Goal: Task Accomplishment & Management: Use online tool/utility

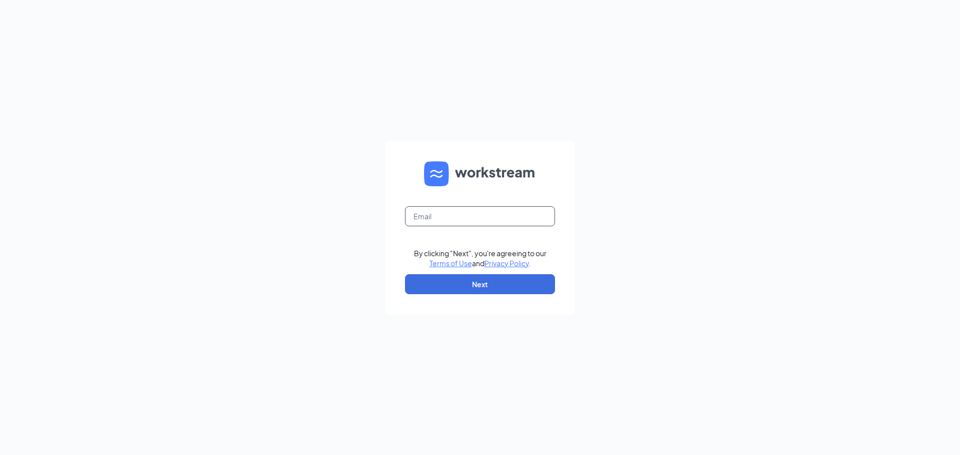
click at [483, 219] on input "text" at bounding box center [480, 216] width 150 height 20
type input "maggiepegoraro@bleedblue.net"
click at [492, 287] on button "Next" at bounding box center [480, 284] width 150 height 20
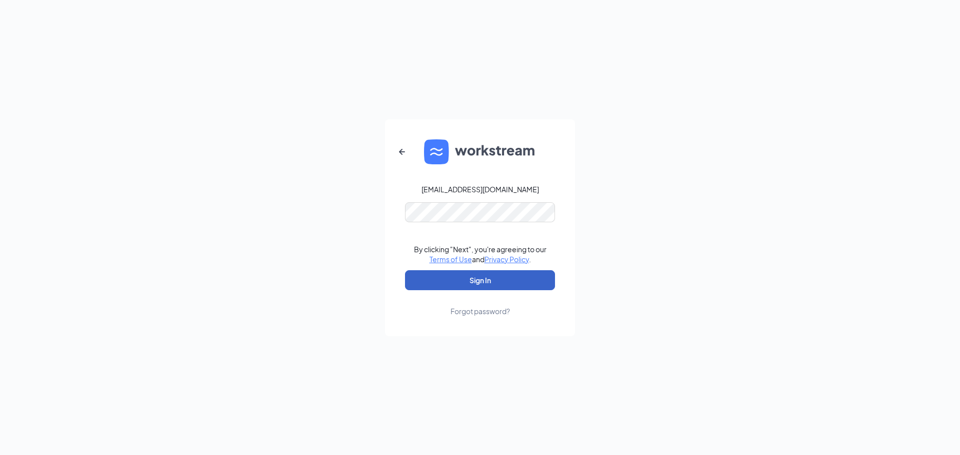
click at [483, 284] on button "Sign In" at bounding box center [480, 280] width 150 height 20
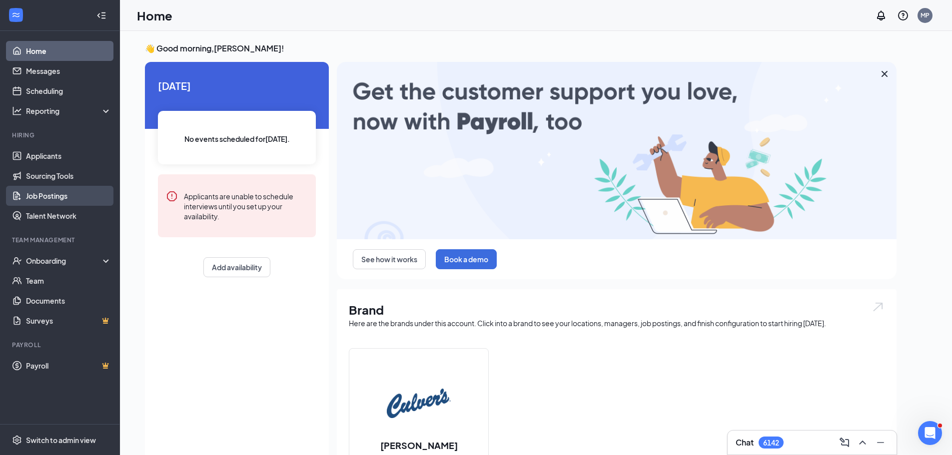
click at [52, 188] on link "Job Postings" at bounding box center [68, 196] width 85 height 20
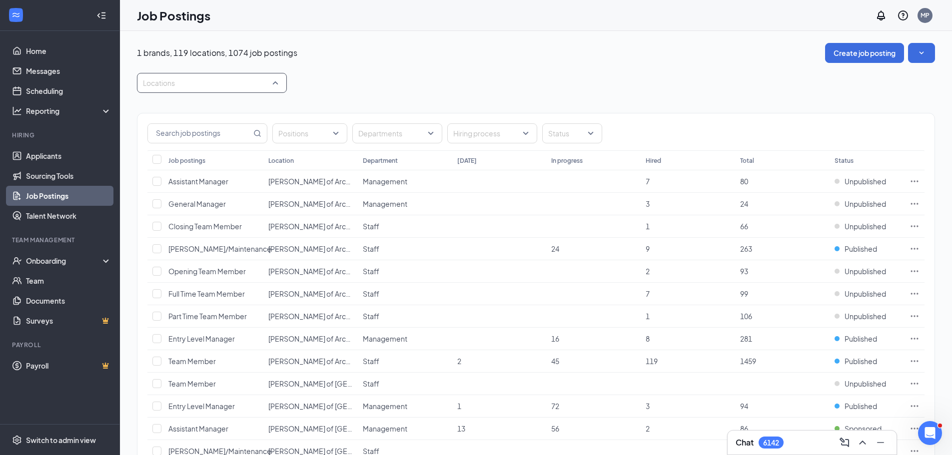
click at [216, 86] on div at bounding box center [206, 83] width 135 height 16
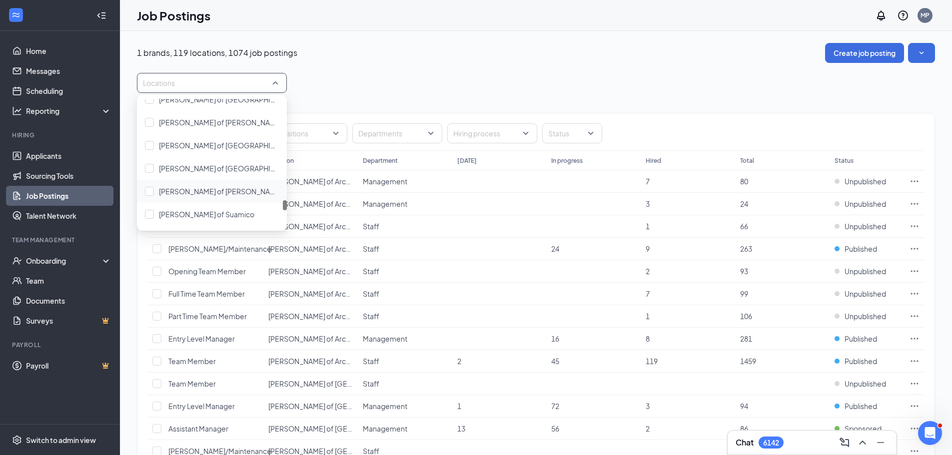
scroll to position [2249, 0]
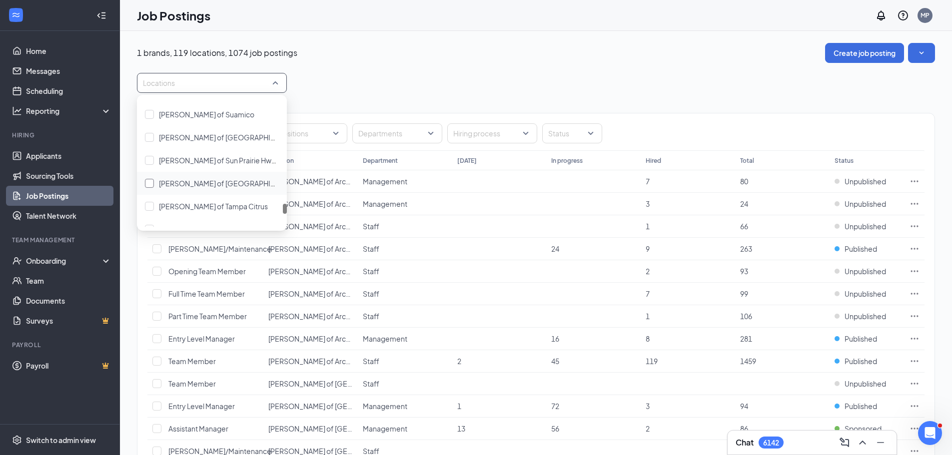
click at [214, 184] on span "[PERSON_NAME] of [GEOGRAPHIC_DATA]" at bounding box center [228, 183] width 139 height 9
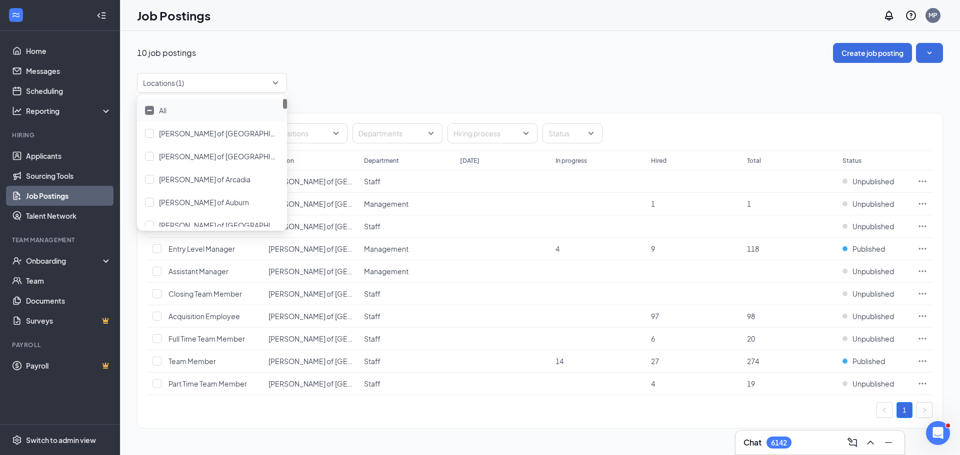
click at [470, 409] on div "1" at bounding box center [539, 410] width 785 height 16
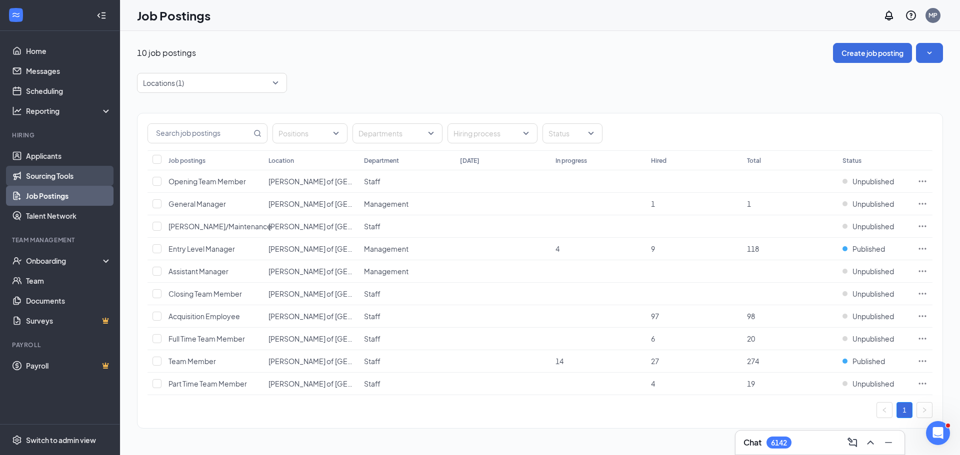
click at [46, 176] on link "Sourcing Tools" at bounding box center [68, 176] width 85 height 20
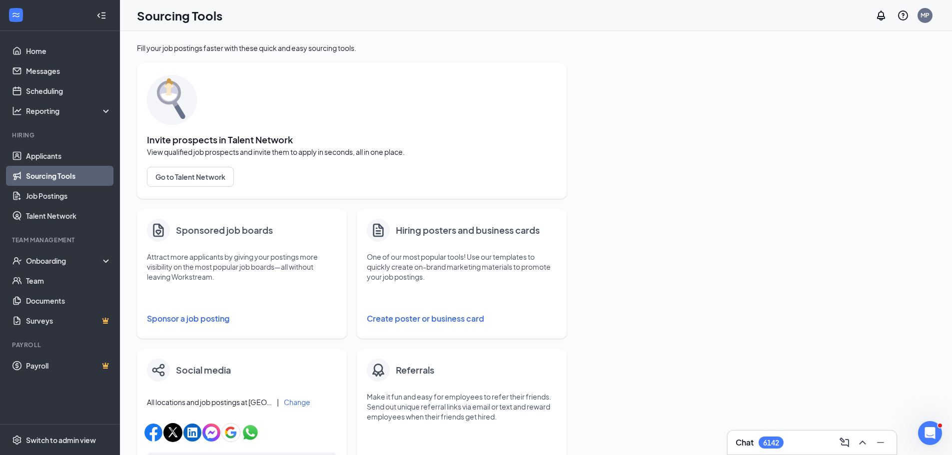
click at [182, 313] on button "Sponsor a job posting" at bounding box center [242, 319] width 190 height 20
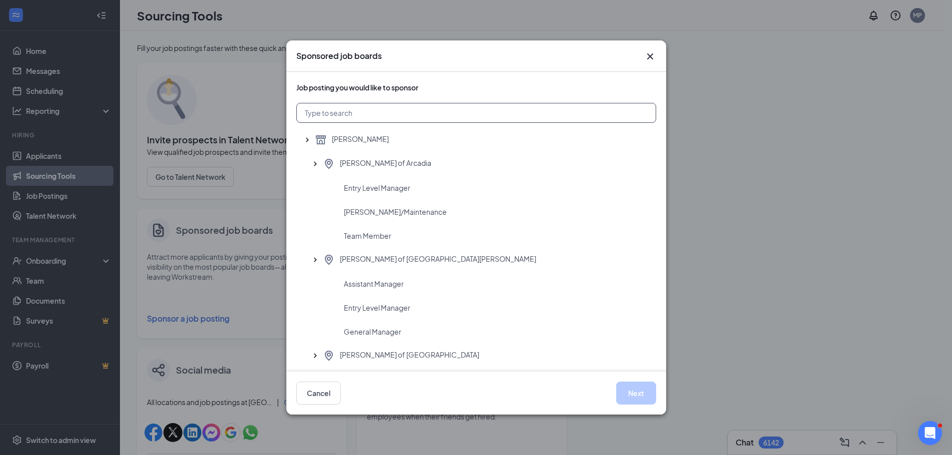
click at [374, 114] on input "text" at bounding box center [476, 113] width 360 height 20
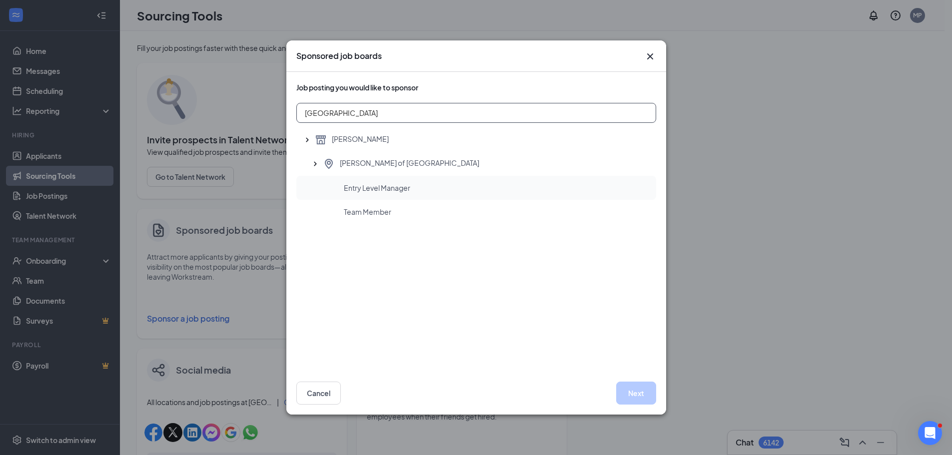
type input "[GEOGRAPHIC_DATA]"
click at [416, 189] on div "Entry Level Manager" at bounding box center [496, 188] width 304 height 10
click at [637, 386] on button "Next" at bounding box center [636, 393] width 40 height 23
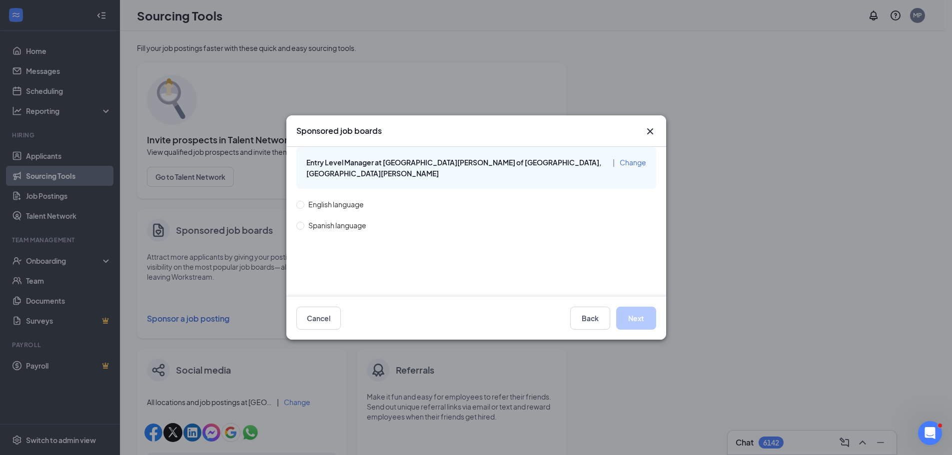
click at [341, 199] on span "English language" at bounding box center [335, 204] width 63 height 11
click at [303, 201] on input "English language" at bounding box center [299, 204] width 7 height 7
radio input "true"
click at [640, 325] on button "Next" at bounding box center [636, 318] width 40 height 23
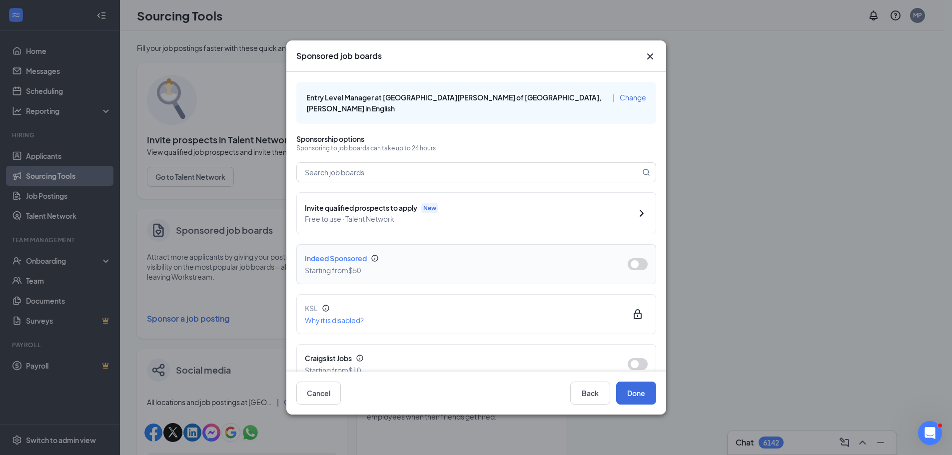
click at [629, 258] on button "button" at bounding box center [638, 264] width 20 height 12
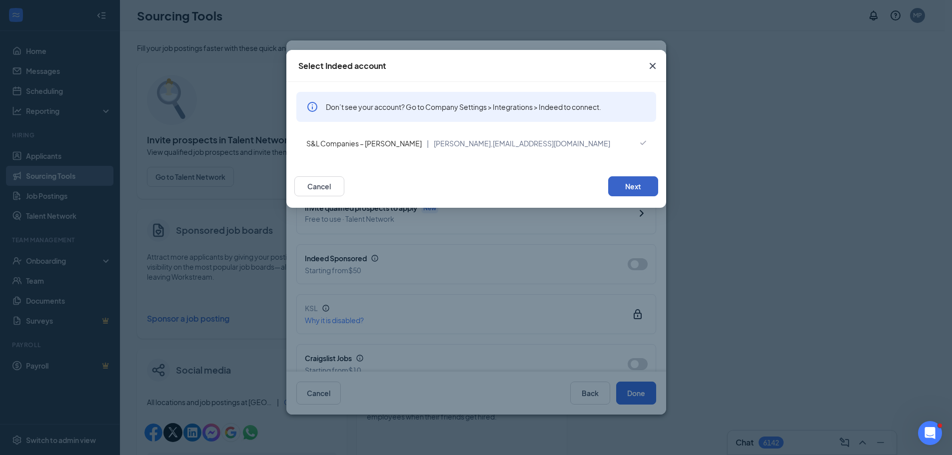
click at [621, 187] on button "Next" at bounding box center [633, 186] width 50 height 20
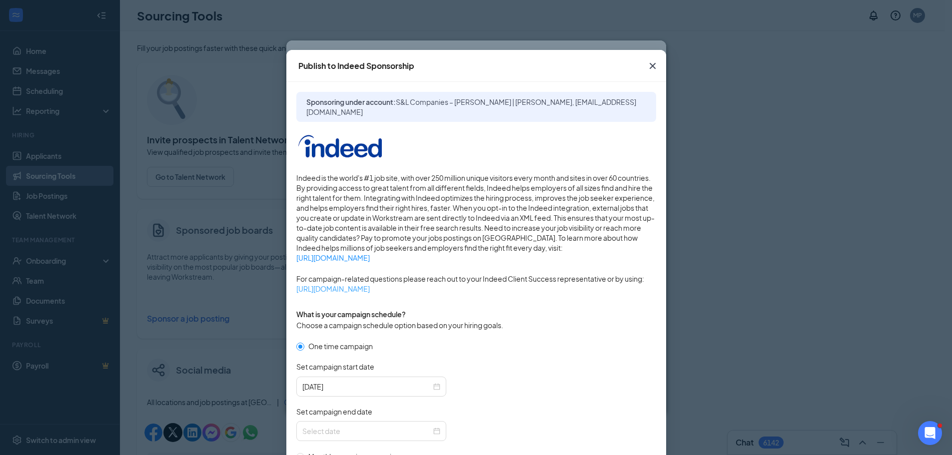
scroll to position [150, 0]
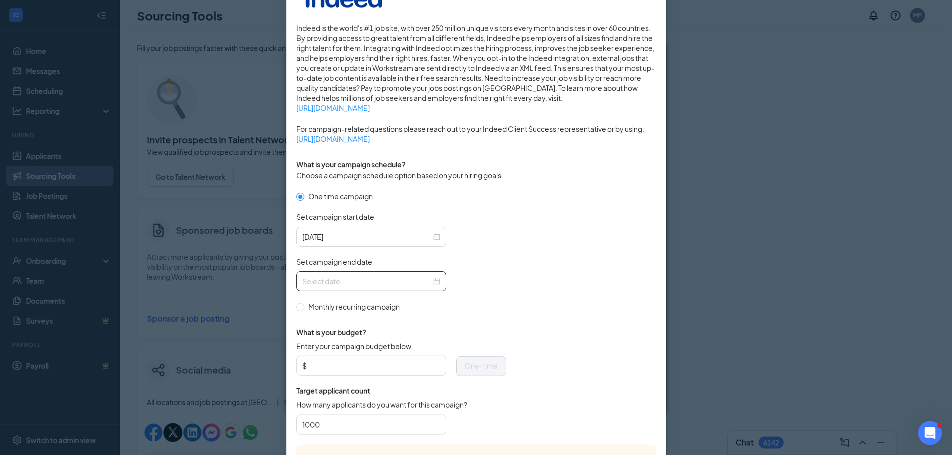
click at [431, 280] on div at bounding box center [371, 281] width 138 height 11
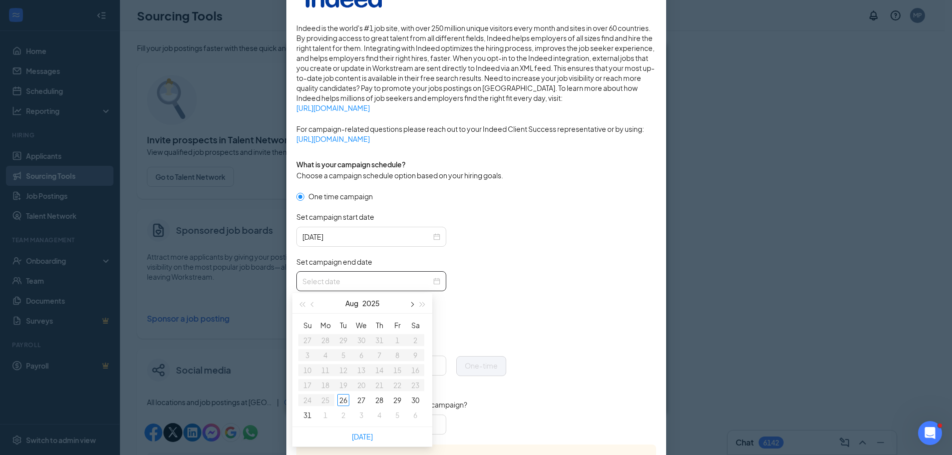
click at [410, 306] on button "button" at bounding box center [411, 303] width 11 height 20
type input "[DATE]"
click at [394, 387] on div "26" at bounding box center [397, 385] width 12 height 12
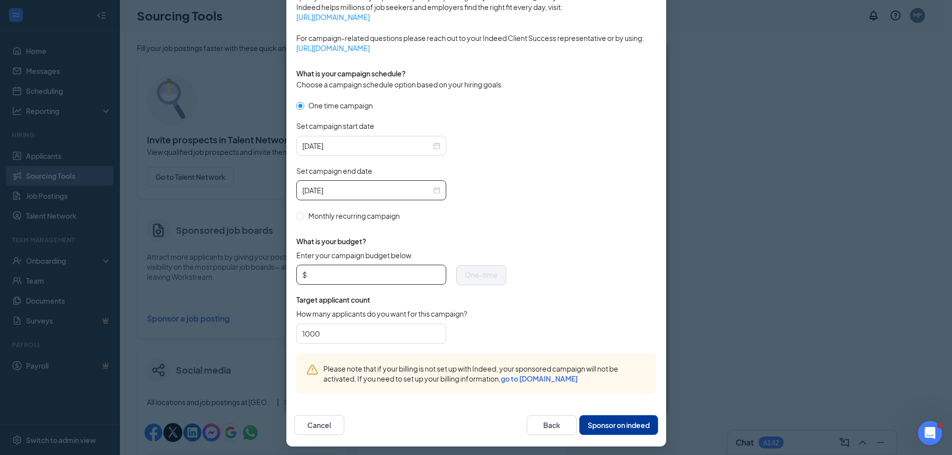
scroll to position [244, 0]
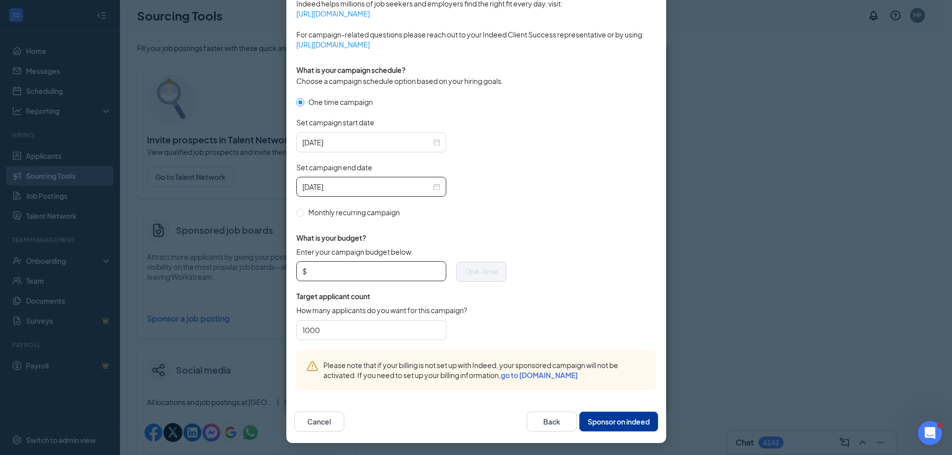
click at [386, 270] on input "Enter your campaign budget below." at bounding box center [374, 271] width 131 height 15
type input "199"
click at [615, 415] on button "Sponsor on indeed" at bounding box center [618, 422] width 79 height 20
click at [609, 424] on button "Sponsor on indeed" at bounding box center [618, 422] width 79 height 20
click at [381, 264] on input "199" at bounding box center [374, 271] width 131 height 15
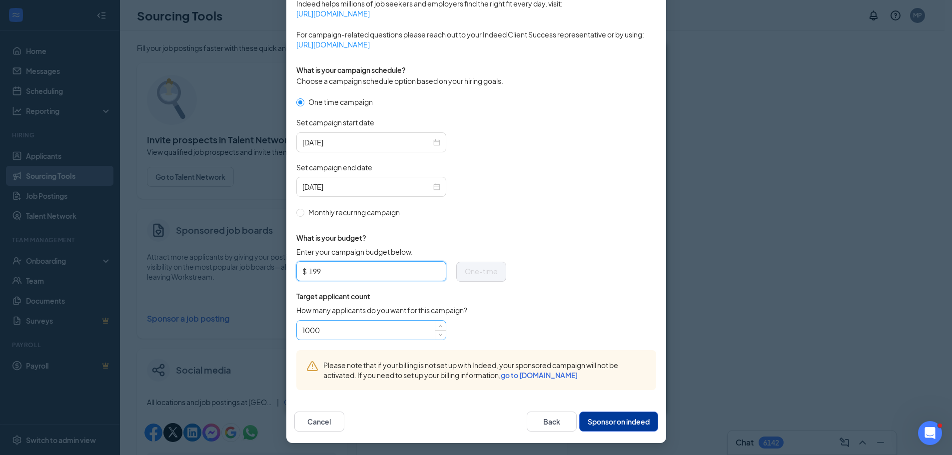
click at [395, 324] on input "1000" at bounding box center [371, 330] width 138 height 15
click at [625, 419] on button "Sponsor on indeed" at bounding box center [618, 422] width 79 height 20
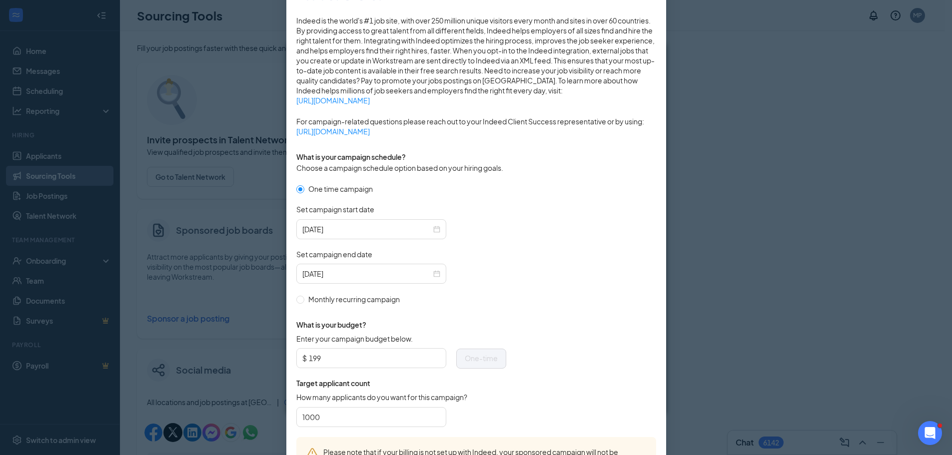
scroll to position [144, 0]
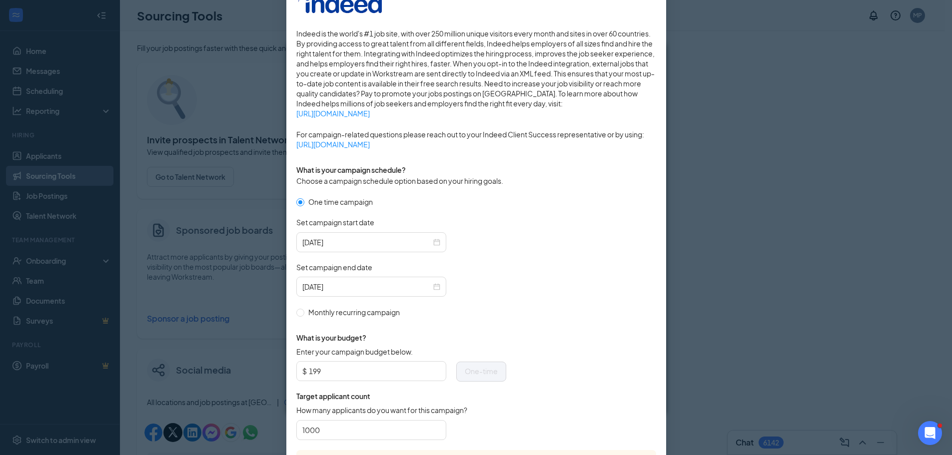
click at [596, 320] on form "One time campaign Set campaign start date [DATE] Set campaign end date [DATE] M…" at bounding box center [476, 323] width 360 height 254
click at [389, 375] on input "199" at bounding box center [374, 371] width 131 height 15
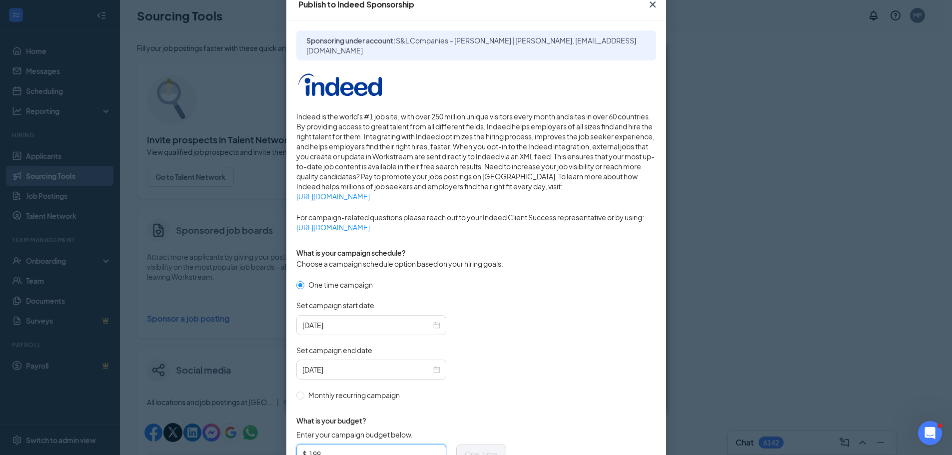
scroll to position [44, 0]
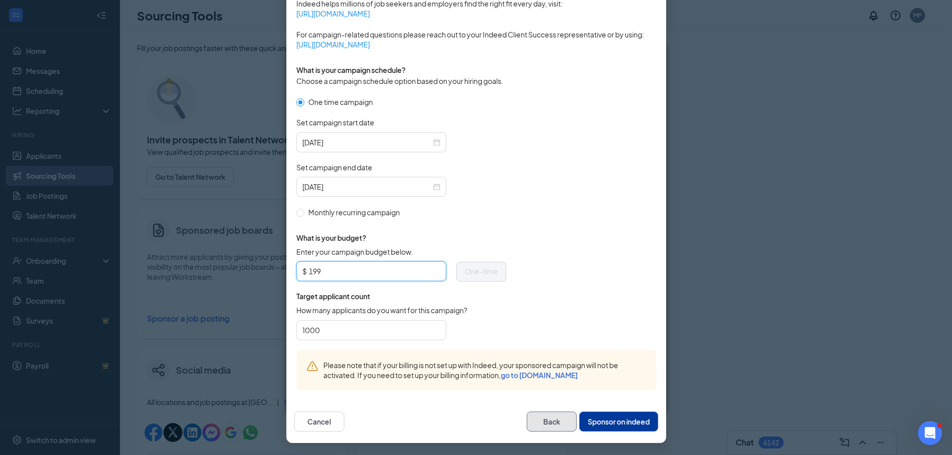
click at [554, 421] on button "Back" at bounding box center [552, 422] width 50 height 20
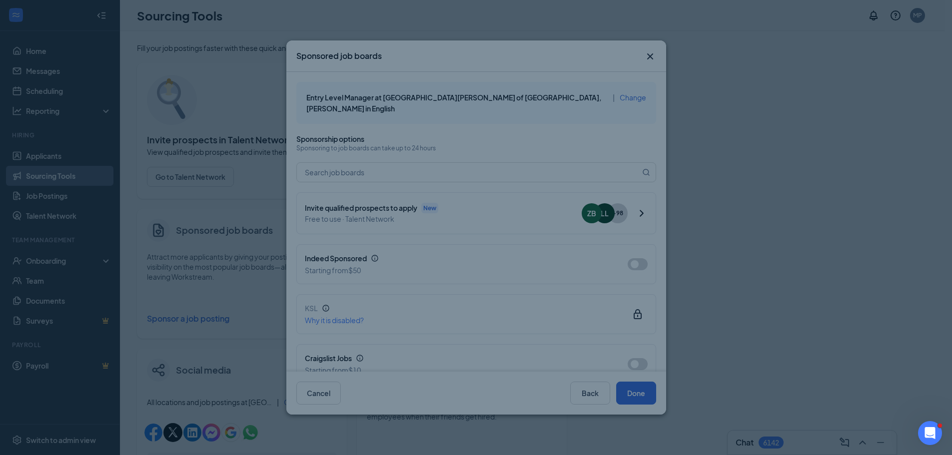
scroll to position [194, 0]
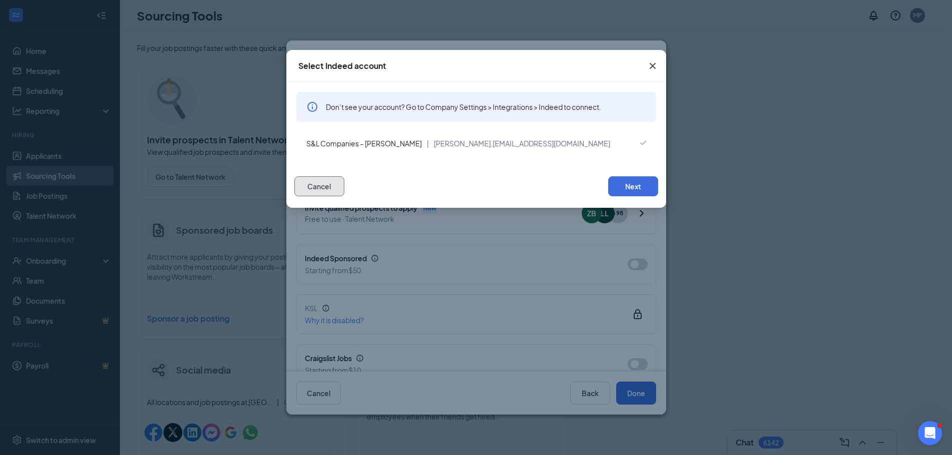
click at [331, 188] on button "Cancel" at bounding box center [319, 186] width 50 height 20
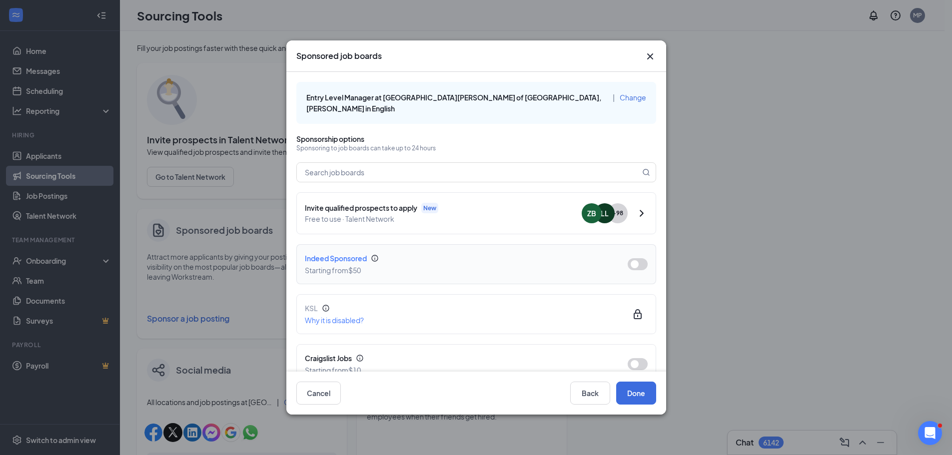
click at [634, 258] on button "button" at bounding box center [638, 264] width 20 height 12
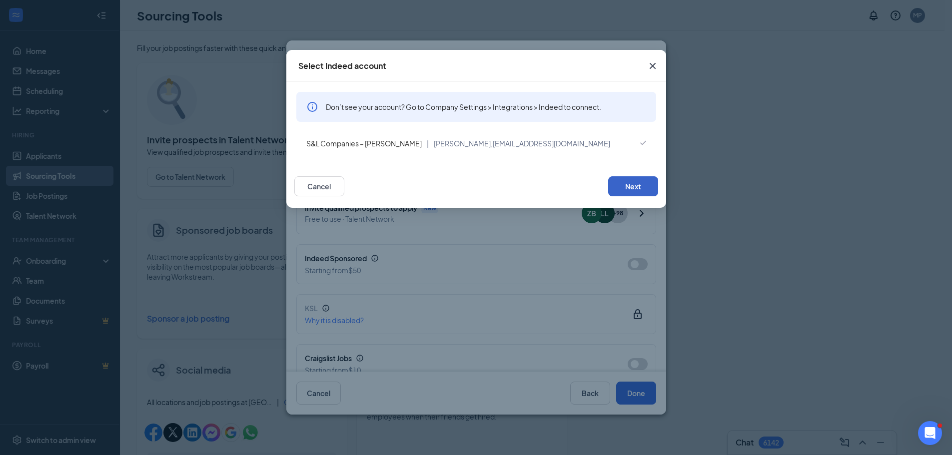
click at [629, 183] on button "Next" at bounding box center [633, 186] width 50 height 20
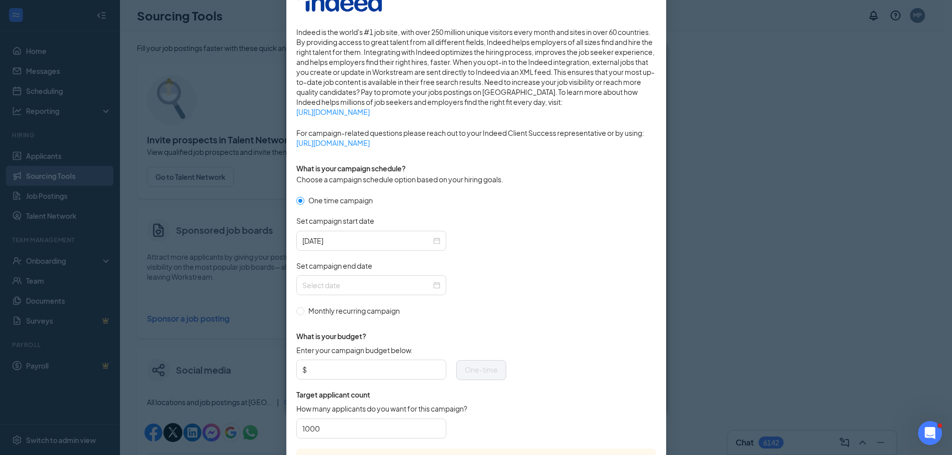
scroll to position [150, 0]
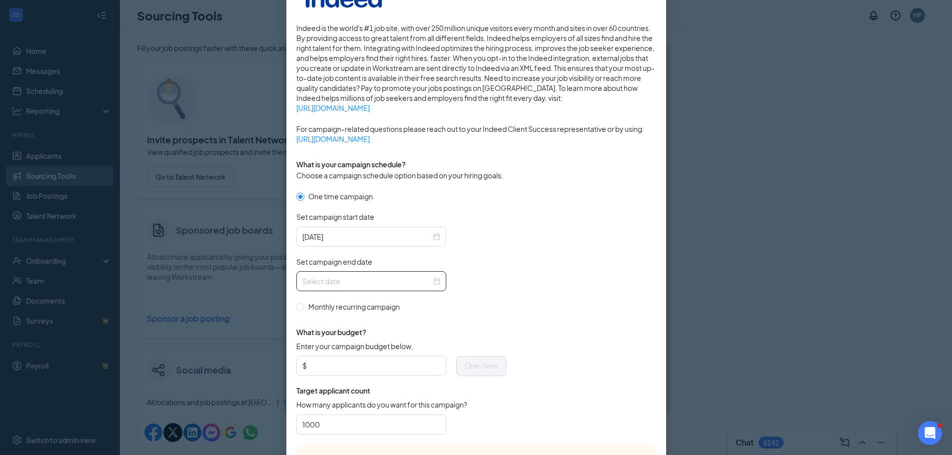
click at [378, 284] on input "Set campaign end date" at bounding box center [366, 281] width 129 height 11
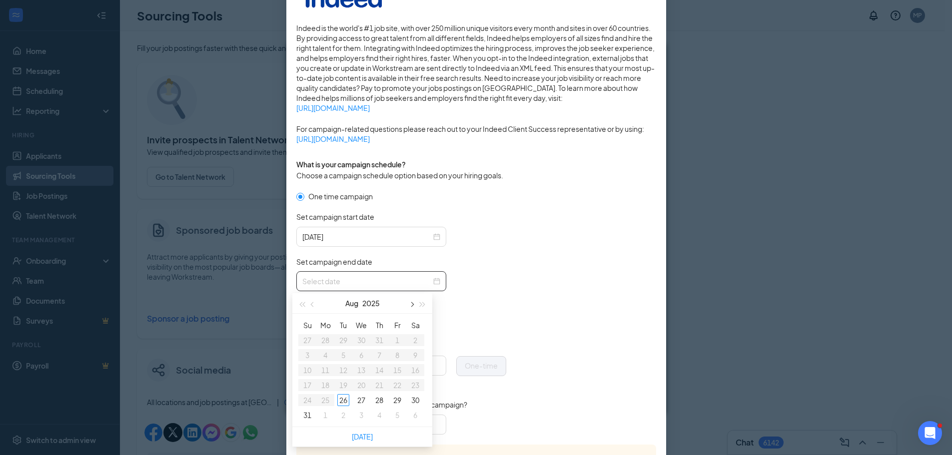
click at [409, 303] on button "button" at bounding box center [411, 303] width 11 height 20
type input "[DATE]"
click at [400, 386] on div "26" at bounding box center [397, 385] width 12 height 12
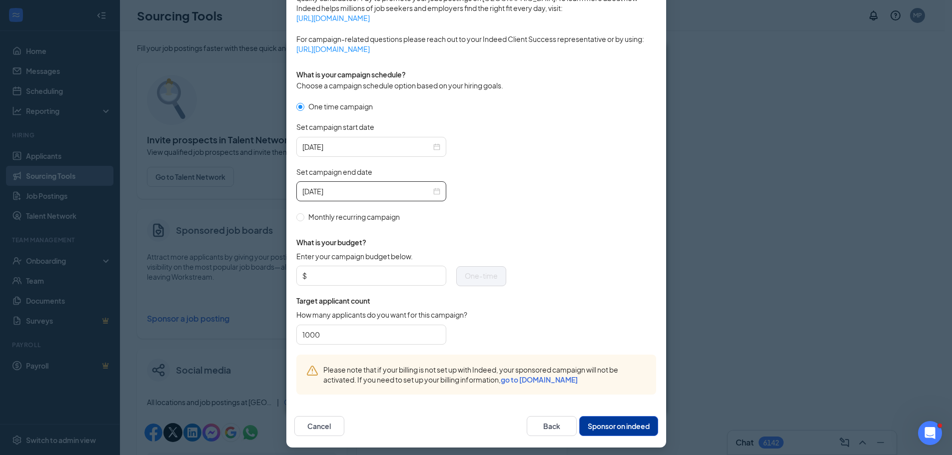
scroll to position [244, 0]
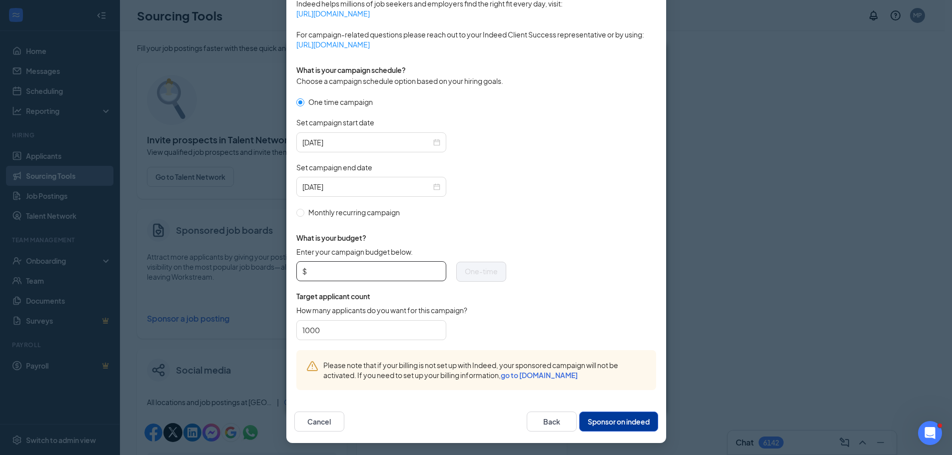
click at [363, 276] on input "Enter your campaign budget below." at bounding box center [374, 271] width 131 height 15
type input "199"
click at [632, 422] on button "Sponsor on indeed" at bounding box center [618, 422] width 79 height 20
click at [552, 426] on button "Back" at bounding box center [552, 422] width 50 height 20
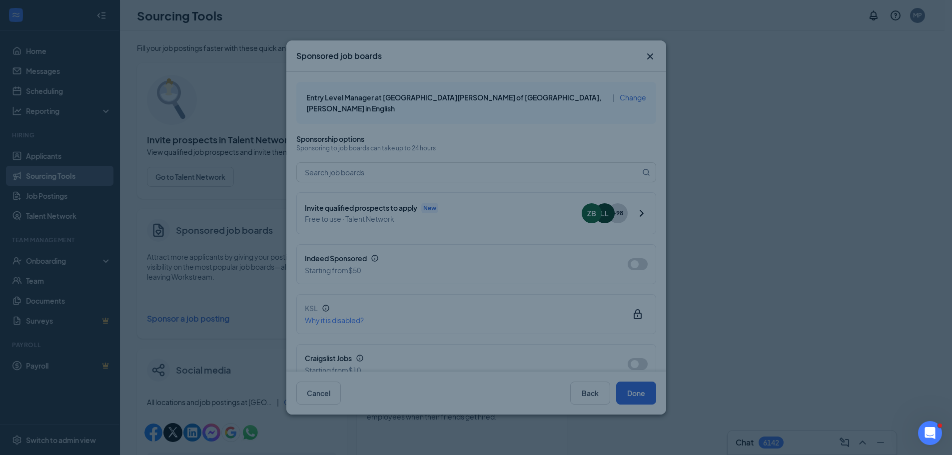
scroll to position [194, 0]
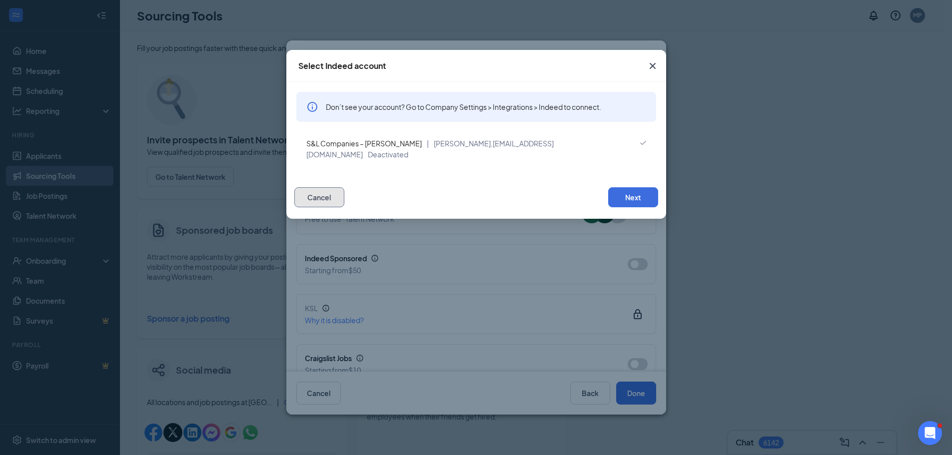
click at [322, 187] on button "Cancel" at bounding box center [319, 197] width 50 height 20
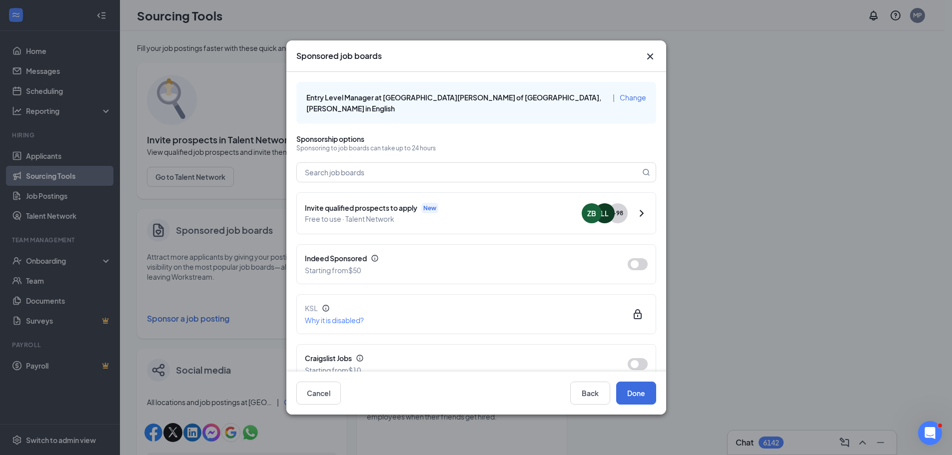
click at [654, 50] on icon "Cross" at bounding box center [650, 56] width 12 height 12
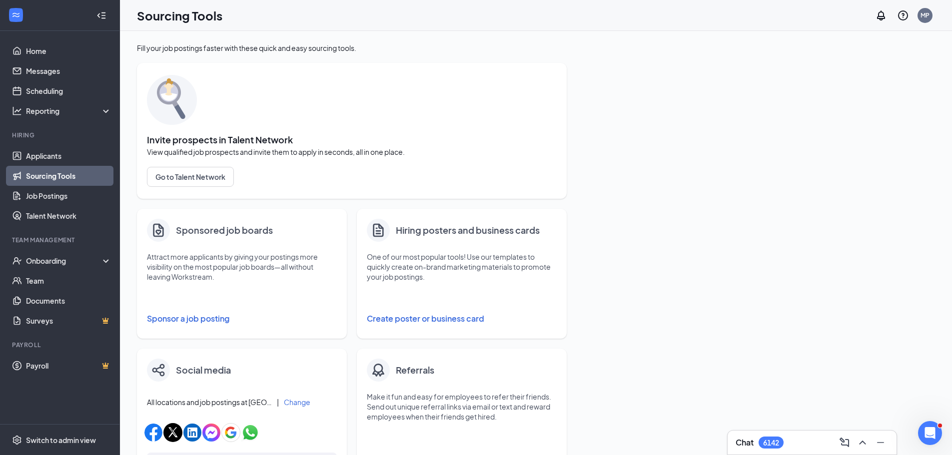
click at [215, 320] on button "Sponsor a job posting" at bounding box center [242, 319] width 190 height 20
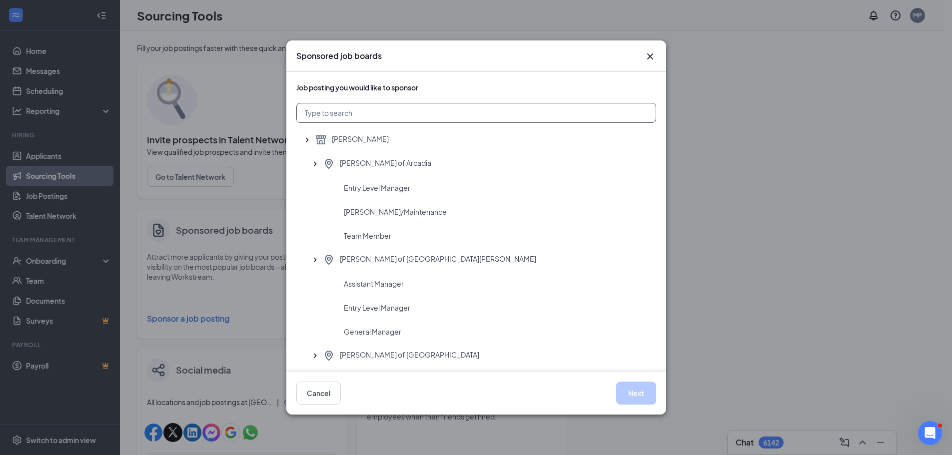
click at [416, 112] on input "text" at bounding box center [476, 113] width 360 height 20
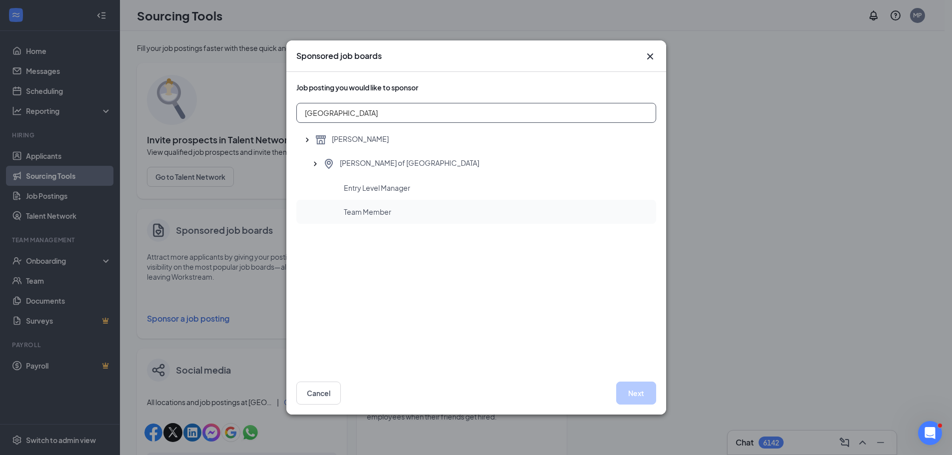
type input "[GEOGRAPHIC_DATA]"
click at [390, 208] on div "Team Member" at bounding box center [496, 212] width 304 height 10
click at [636, 394] on button "Next" at bounding box center [636, 393] width 40 height 23
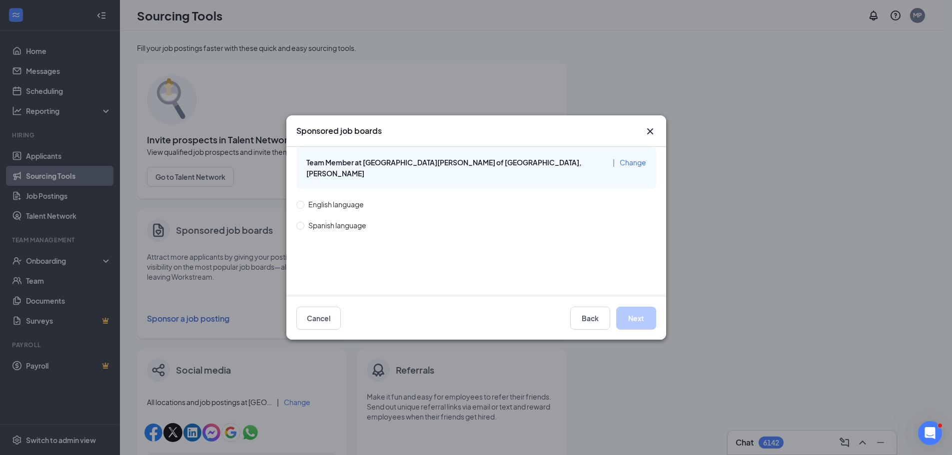
click at [345, 199] on span "English language" at bounding box center [335, 204] width 63 height 11
click at [303, 201] on input "English language" at bounding box center [299, 204] width 7 height 7
radio input "true"
click at [640, 318] on button "Next" at bounding box center [636, 318] width 40 height 23
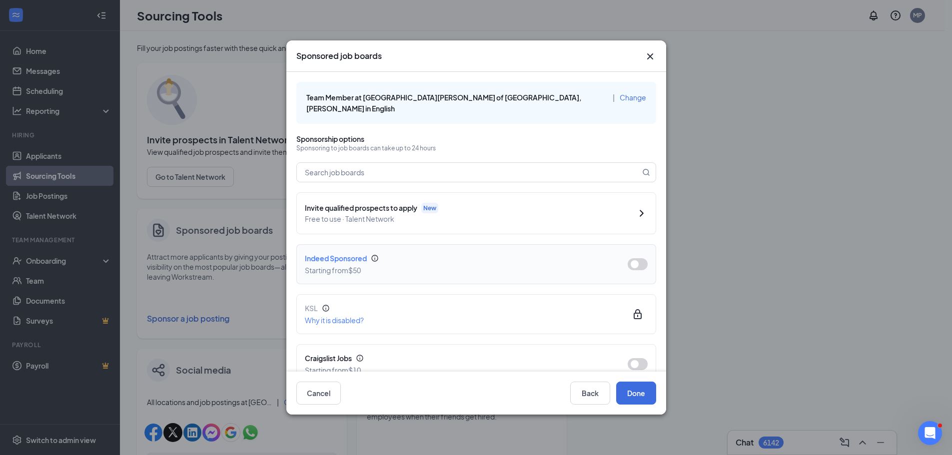
click at [634, 258] on button "button" at bounding box center [638, 264] width 20 height 12
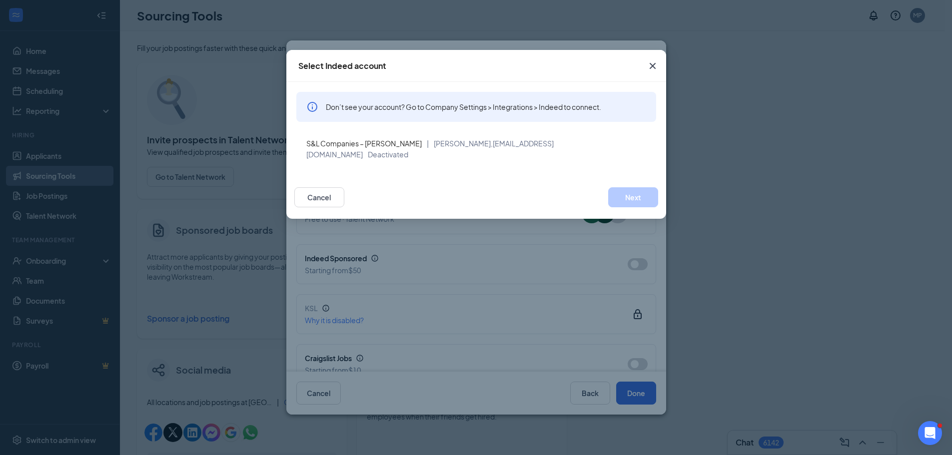
click at [655, 66] on icon "Cross" at bounding box center [653, 66] width 12 height 12
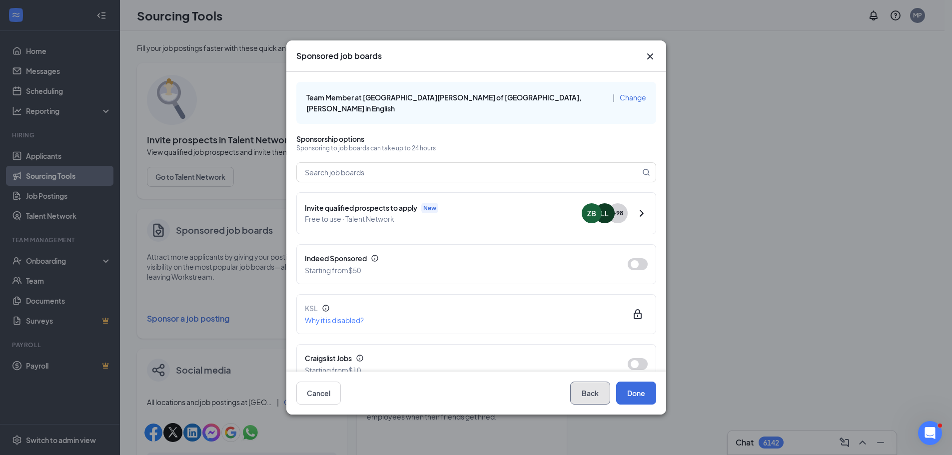
click at [594, 392] on button "Back" at bounding box center [590, 393] width 40 height 23
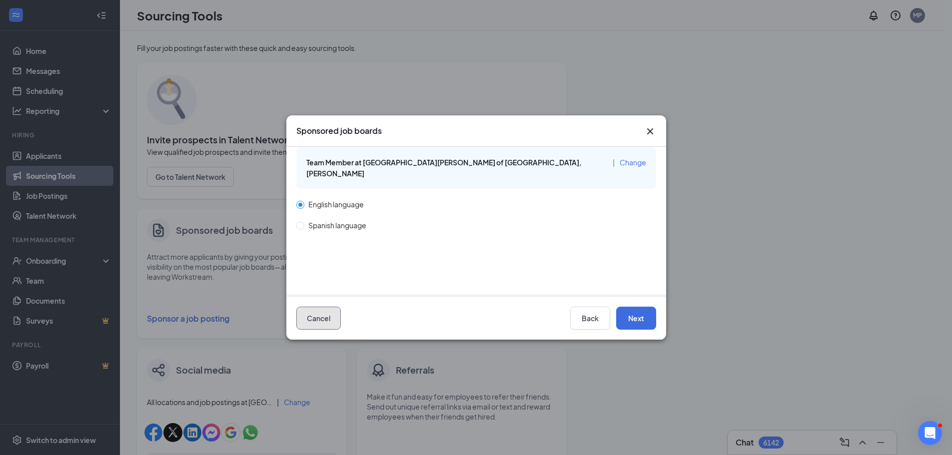
click at [315, 328] on button "Cancel" at bounding box center [318, 318] width 44 height 23
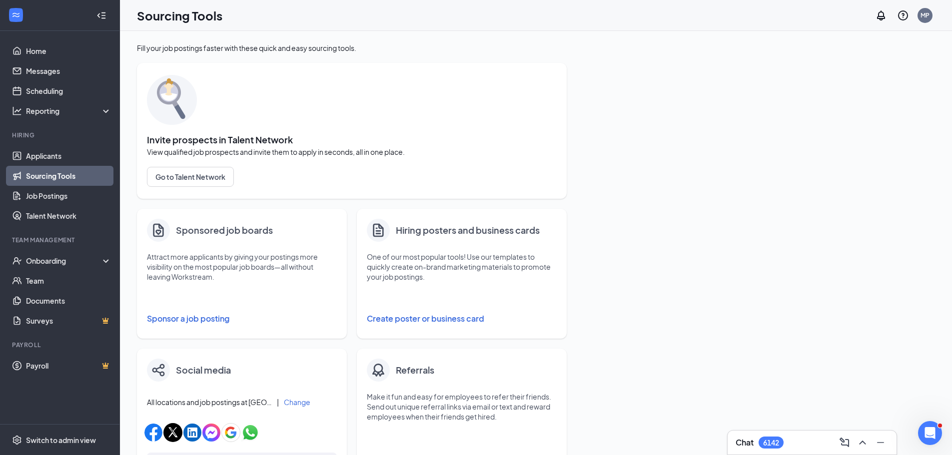
click at [196, 321] on button "Sponsor a job posting" at bounding box center [242, 319] width 190 height 20
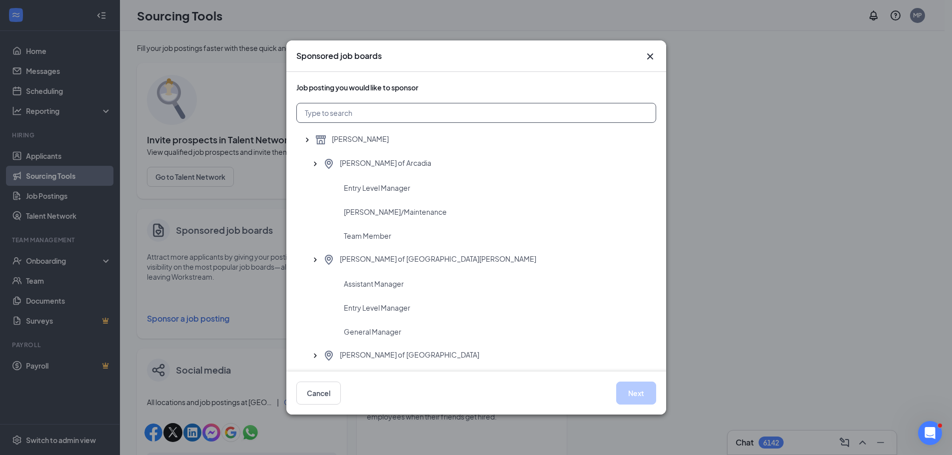
click at [385, 106] on input "text" at bounding box center [476, 113] width 360 height 20
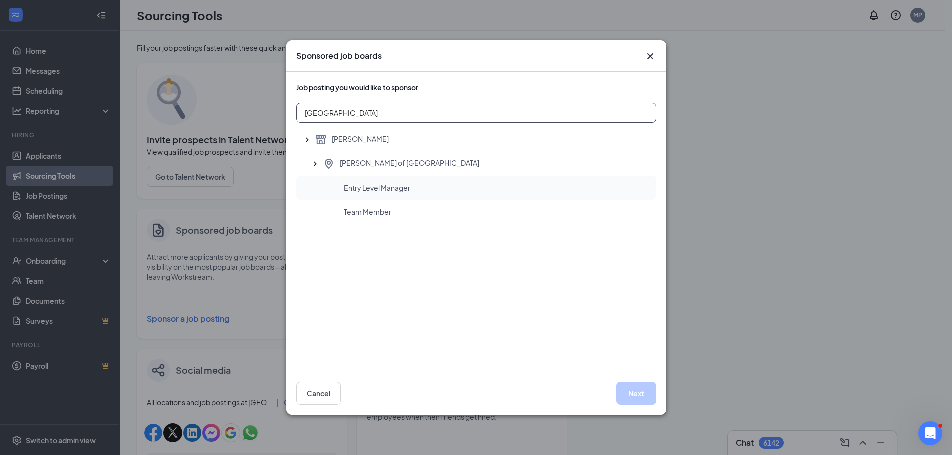
type input "[GEOGRAPHIC_DATA]"
click at [388, 189] on span "Entry Level Manager" at bounding box center [377, 188] width 66 height 10
click at [635, 392] on button "Next" at bounding box center [636, 393] width 40 height 23
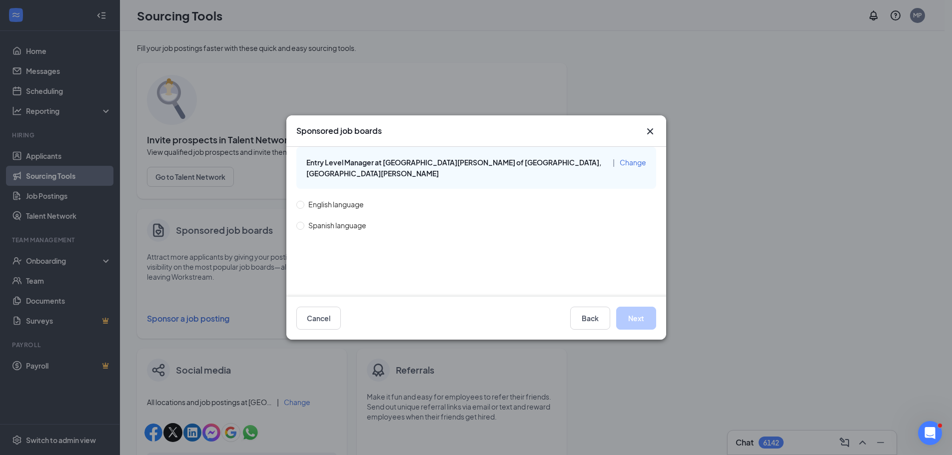
click at [362, 199] on span "English language" at bounding box center [335, 204] width 63 height 11
drag, startPoint x: 323, startPoint y: 193, endPoint x: 378, endPoint y: 221, distance: 61.9
click at [323, 199] on span "English language" at bounding box center [335, 204] width 63 height 11
click at [303, 201] on input "English language" at bounding box center [299, 204] width 7 height 7
radio input "true"
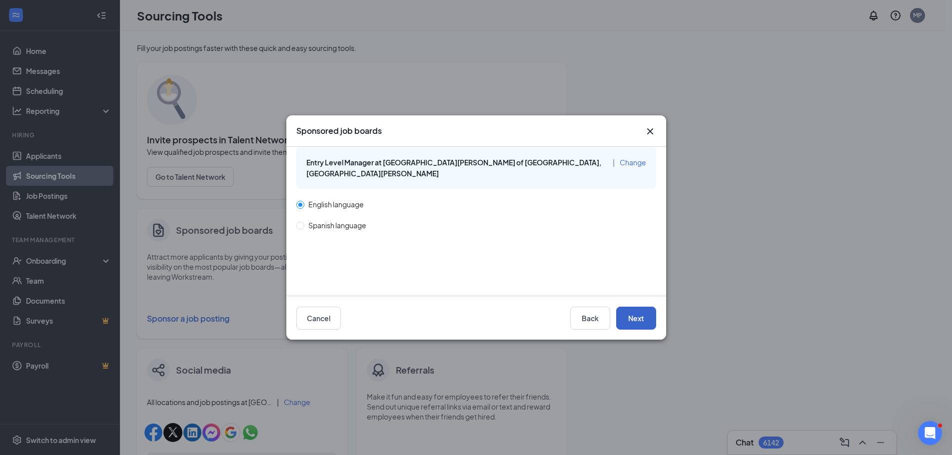
click at [632, 317] on button "Next" at bounding box center [636, 318] width 40 height 23
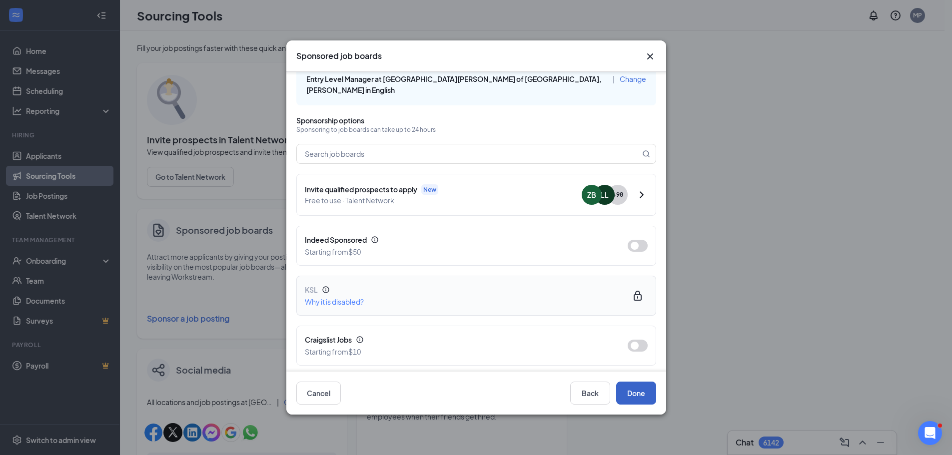
scroll to position [50, 0]
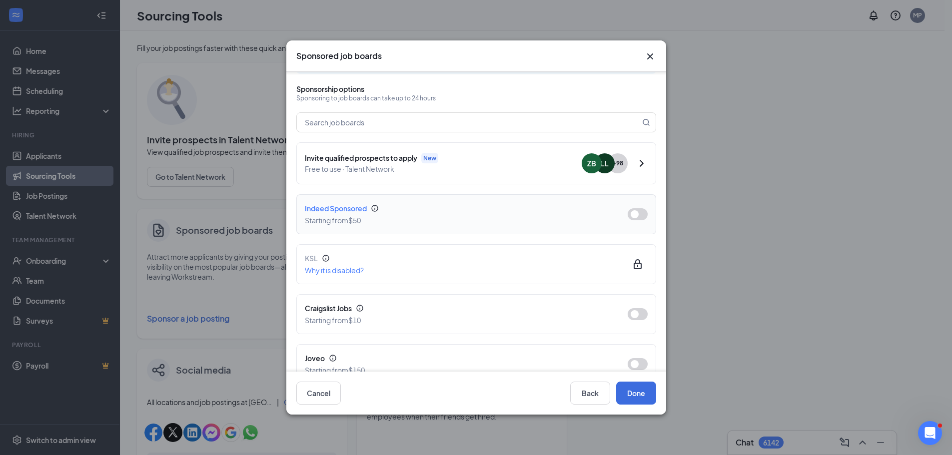
click at [628, 208] on button "button" at bounding box center [638, 214] width 20 height 12
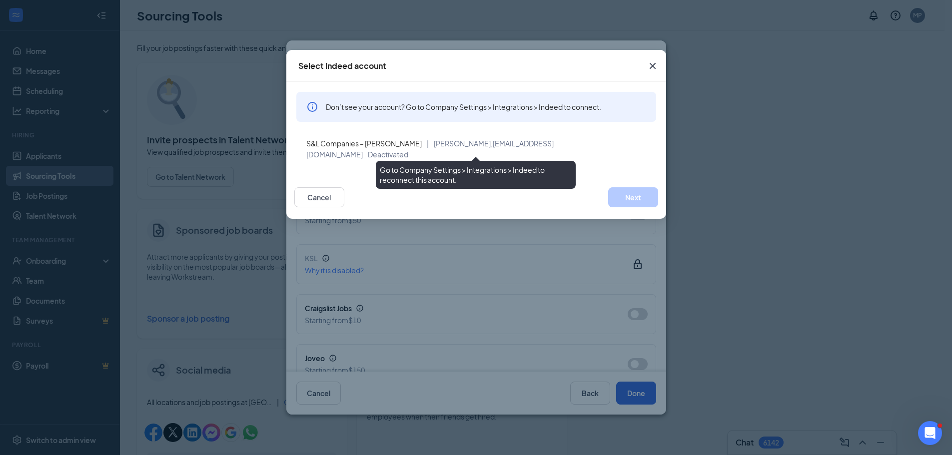
click at [554, 143] on span "[EMAIL_ADDRESS][DOMAIN_NAME]" at bounding box center [429, 149] width 247 height 20
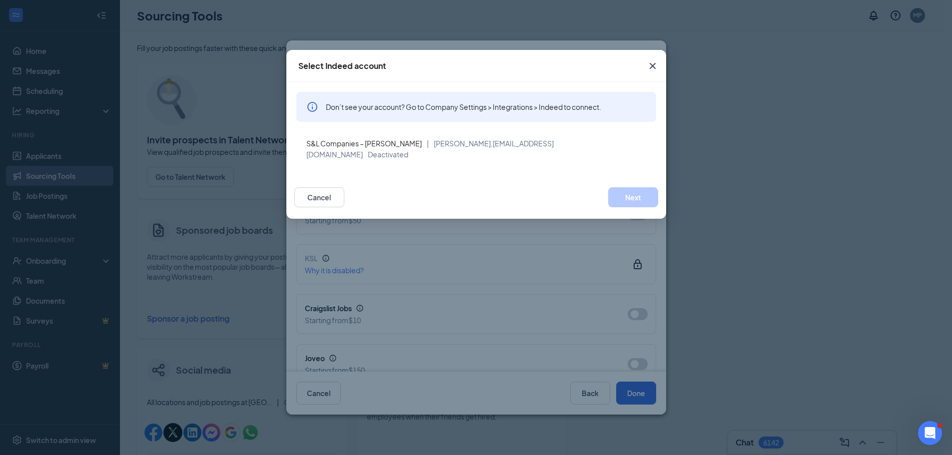
click at [654, 66] on icon "Cross" at bounding box center [653, 66] width 12 height 12
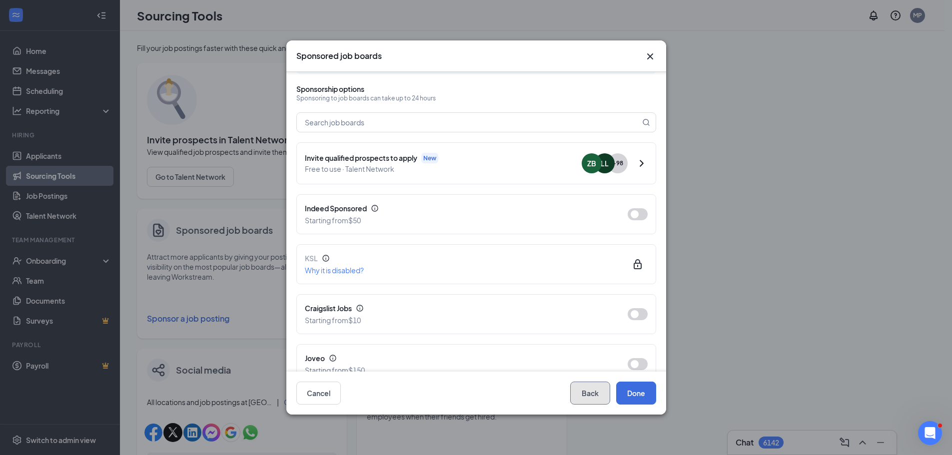
click at [606, 395] on button "Back" at bounding box center [590, 393] width 40 height 23
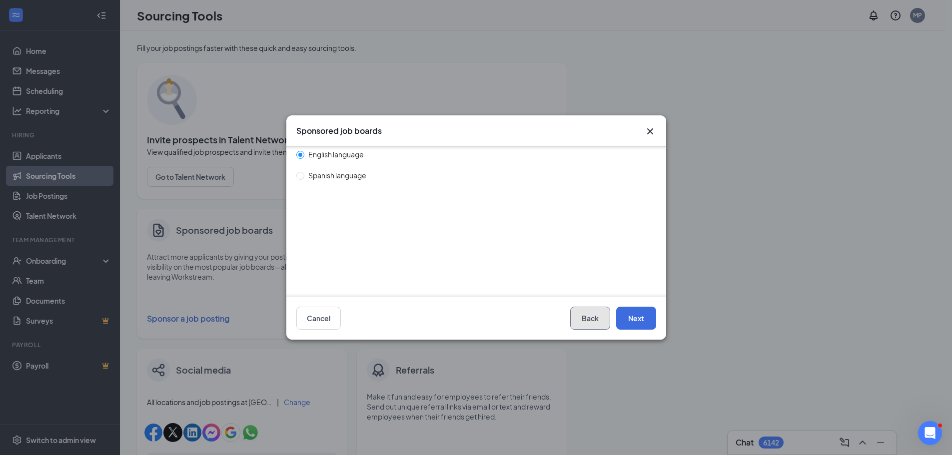
click at [581, 318] on button "Back" at bounding box center [590, 318] width 40 height 23
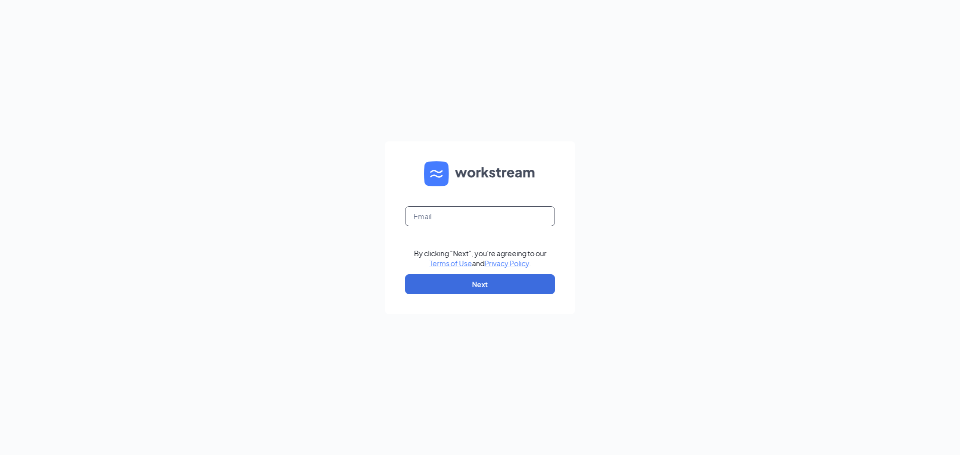
click at [512, 216] on input "text" at bounding box center [480, 216] width 150 height 20
type input "maggiepegoraro@bleedblue.net"
click at [504, 287] on button "Next" at bounding box center [480, 284] width 150 height 20
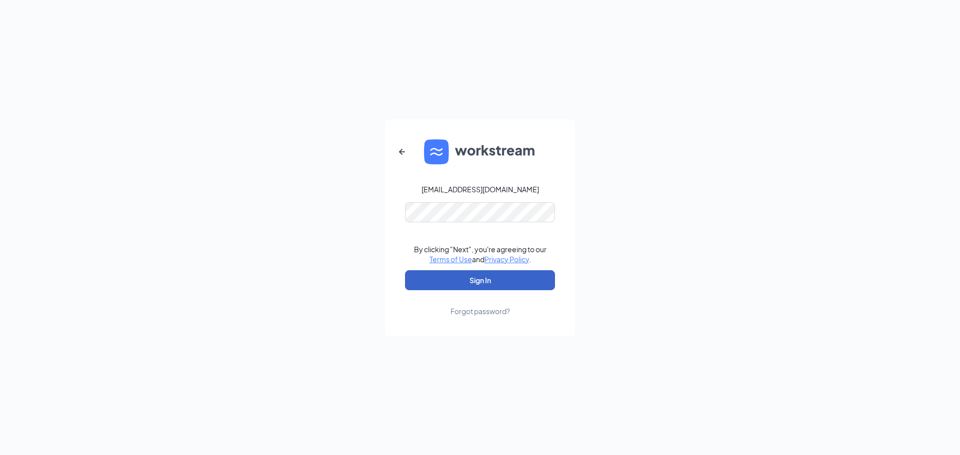
click at [477, 279] on button "Sign In" at bounding box center [480, 280] width 150 height 20
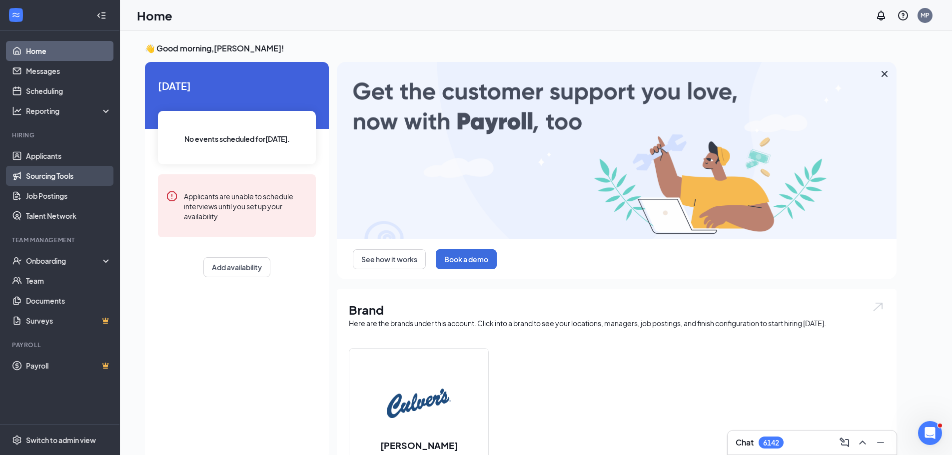
click at [58, 183] on link "Sourcing Tools" at bounding box center [68, 176] width 85 height 20
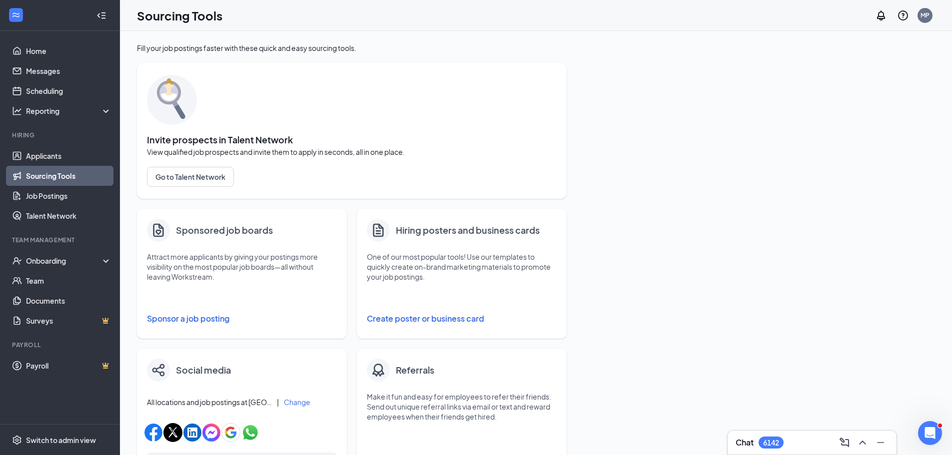
click at [165, 315] on button "Sponsor a job posting" at bounding box center [242, 319] width 190 height 20
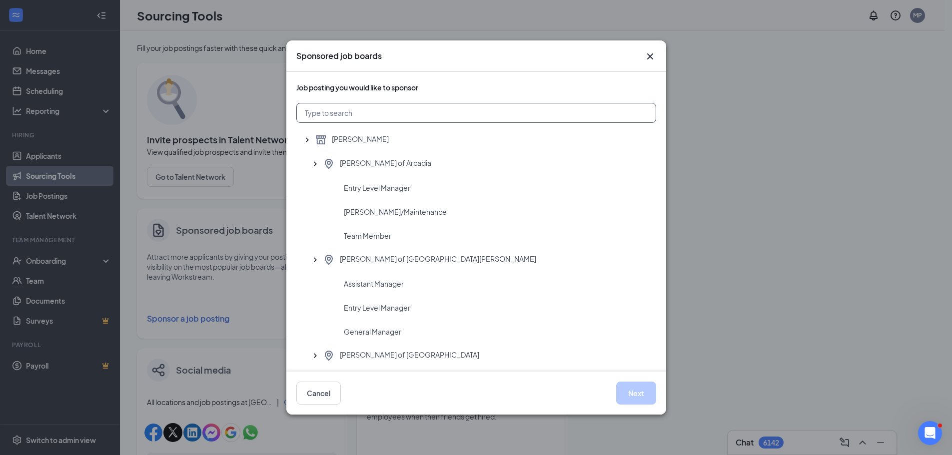
click at [429, 110] on input "text" at bounding box center [476, 113] width 360 height 20
type input "S"
click at [406, 184] on span "Entry Level Manager" at bounding box center [377, 188] width 66 height 10
click at [646, 389] on button "Next" at bounding box center [636, 393] width 40 height 23
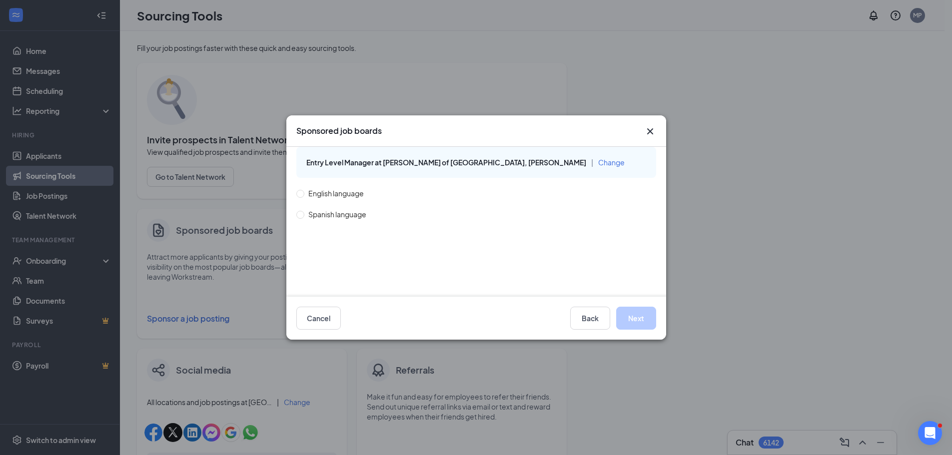
click at [354, 197] on span "English language" at bounding box center [335, 193] width 63 height 11
click at [303, 197] on input "English language" at bounding box center [299, 193] width 7 height 7
radio input "true"
click at [620, 313] on button "Next" at bounding box center [636, 318] width 40 height 23
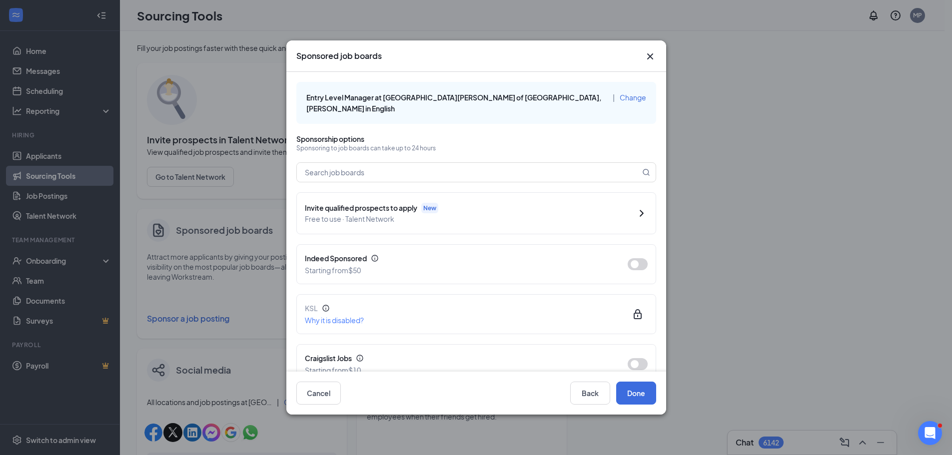
click at [346, 394] on div "Cancel Back Done" at bounding box center [476, 393] width 360 height 23
click at [336, 398] on button "Cancel" at bounding box center [318, 393] width 44 height 23
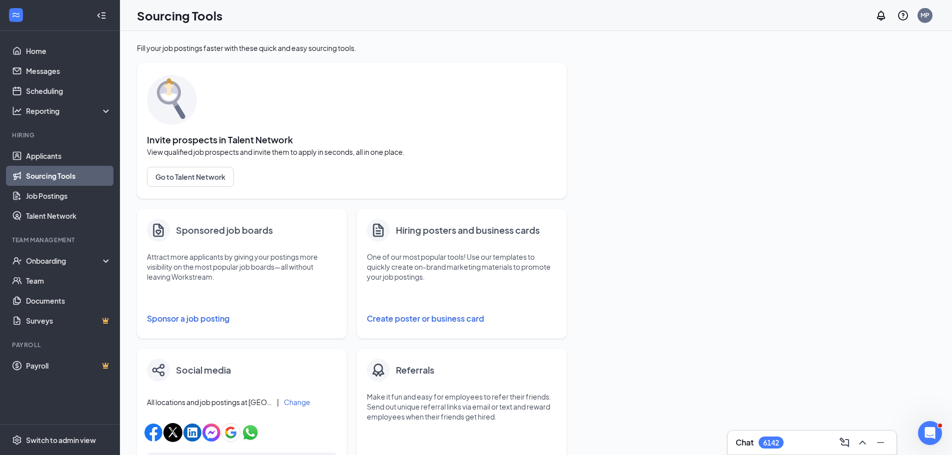
click at [218, 320] on button "Sponsor a job posting" at bounding box center [242, 319] width 190 height 20
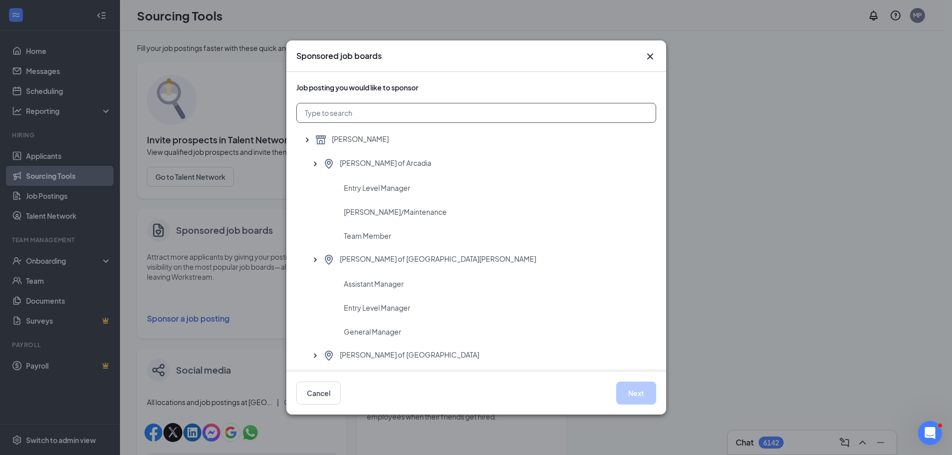
click at [407, 109] on input "text" at bounding box center [476, 113] width 360 height 20
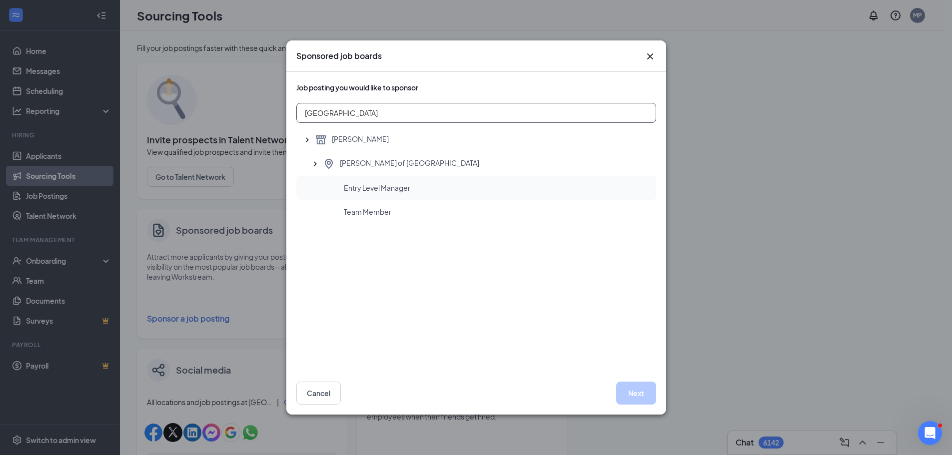
type input "[GEOGRAPHIC_DATA]"
click at [445, 188] on div "Entry Level Manager" at bounding box center [496, 188] width 304 height 10
click at [633, 391] on button "Next" at bounding box center [636, 393] width 40 height 23
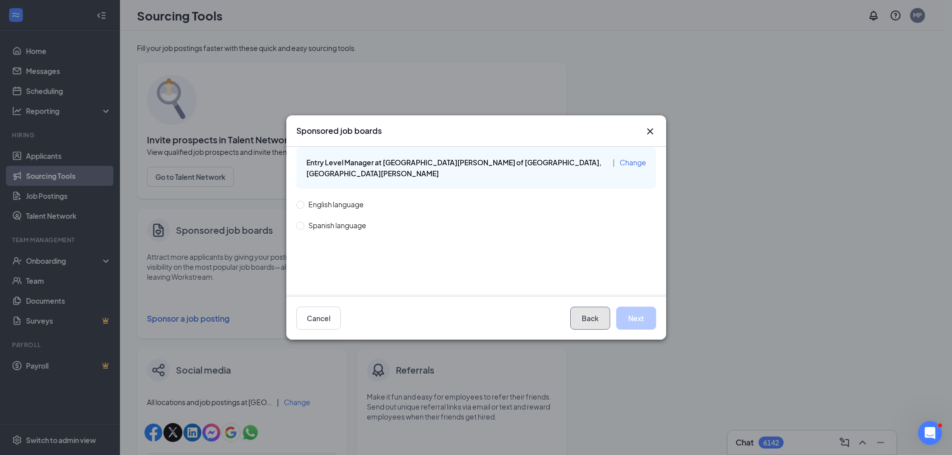
click at [579, 317] on button "Back" at bounding box center [590, 318] width 40 height 23
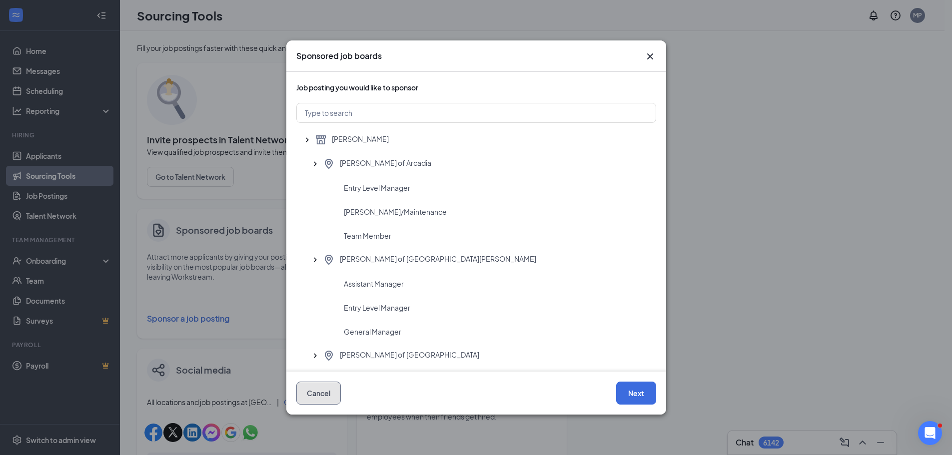
click at [325, 390] on button "Cancel" at bounding box center [318, 393] width 44 height 23
